Goal: Find specific page/section: Find specific page/section

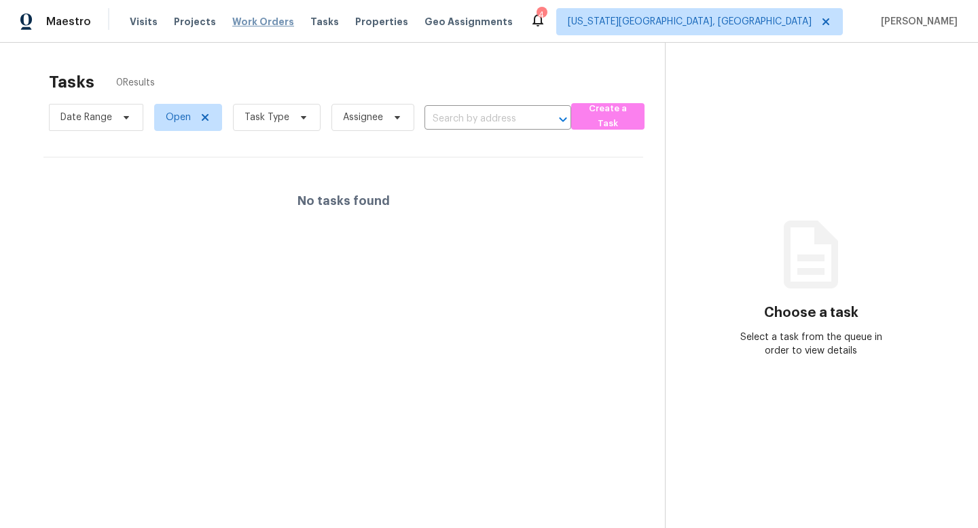
click at [241, 22] on span "Work Orders" at bounding box center [263, 22] width 62 height 14
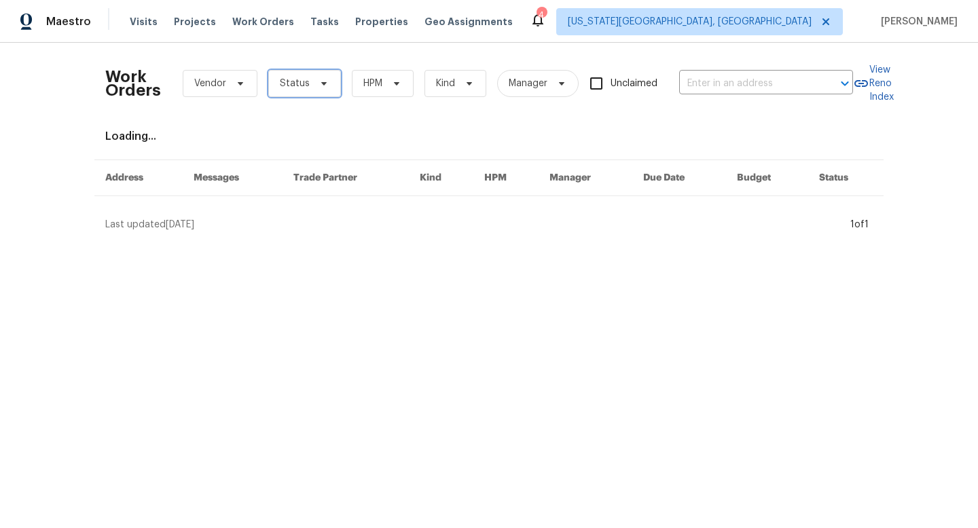
click at [309, 92] on span "Status" at bounding box center [304, 83] width 73 height 27
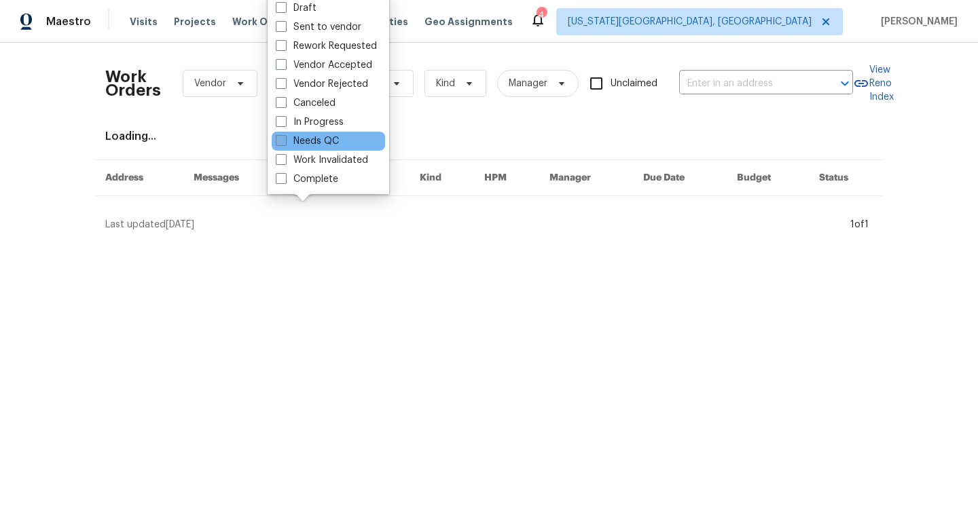
click at [289, 143] on label "Needs QC" at bounding box center [307, 141] width 63 height 14
click at [284, 143] on input "Needs QC" at bounding box center [280, 138] width 9 height 9
checkbox input "true"
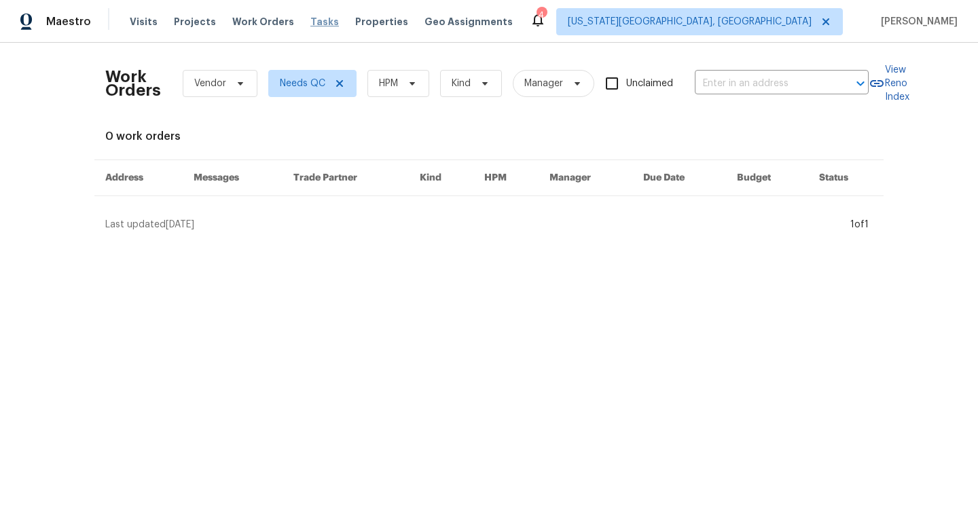
click at [311, 20] on span "Tasks" at bounding box center [324, 22] width 29 height 10
